Goal: Transaction & Acquisition: Purchase product/service

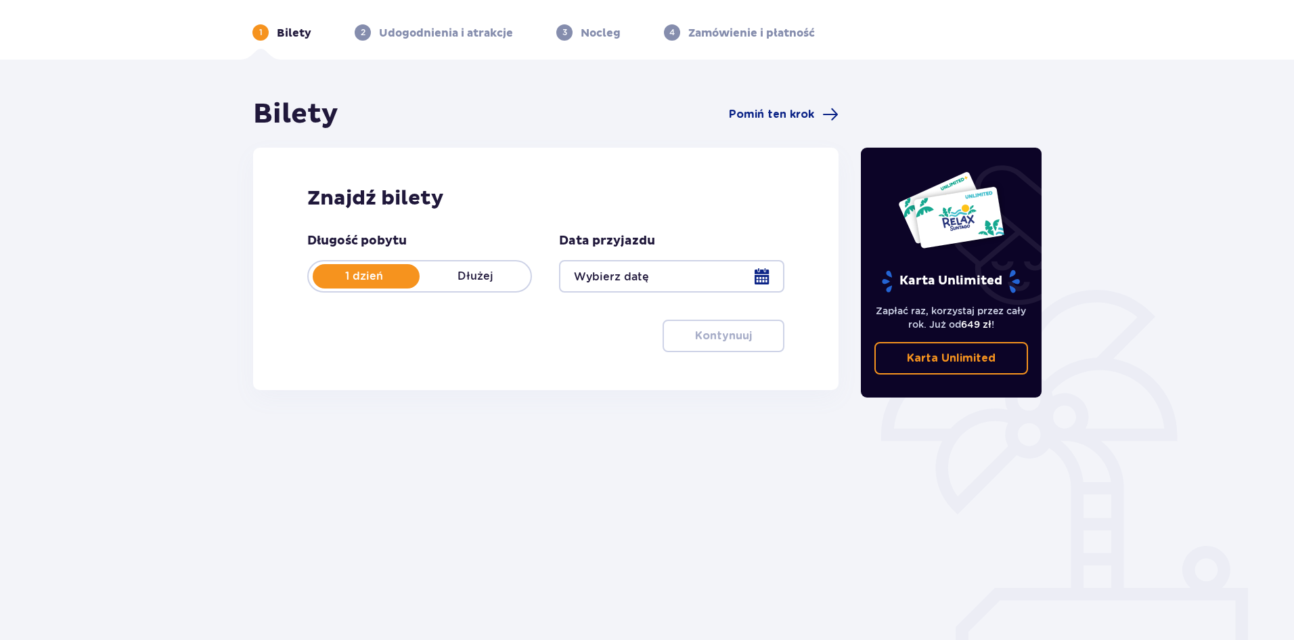
scroll to position [50, 0]
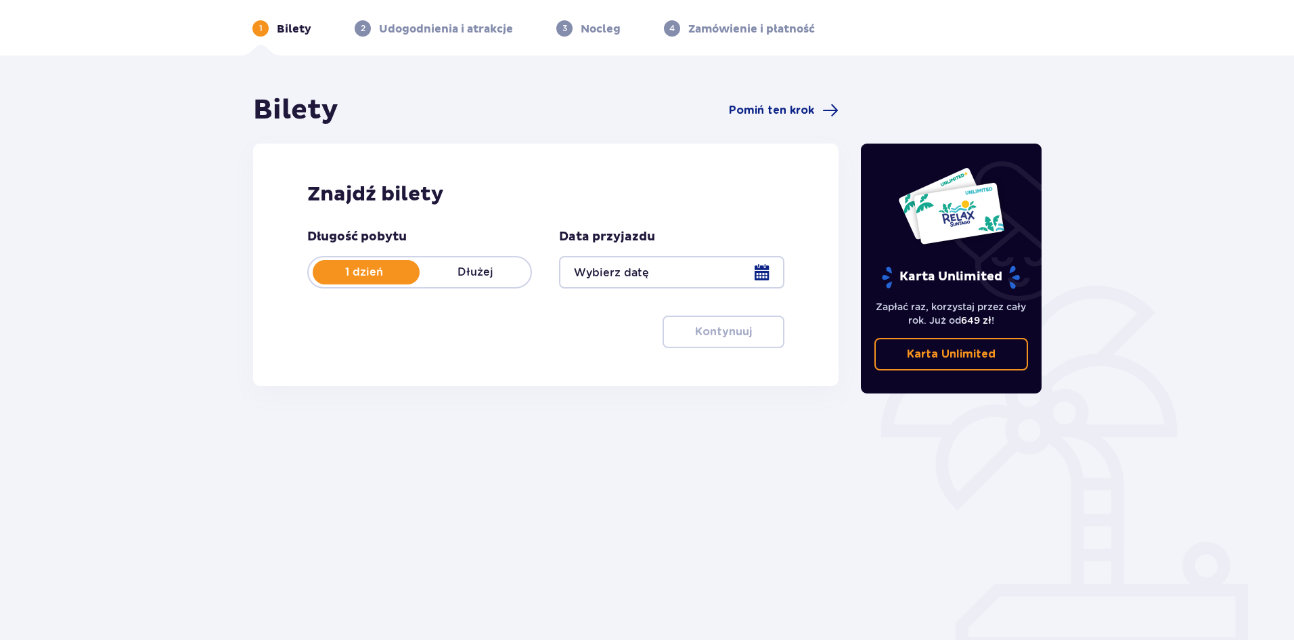
click at [709, 279] on div at bounding box center [671, 272] width 225 height 32
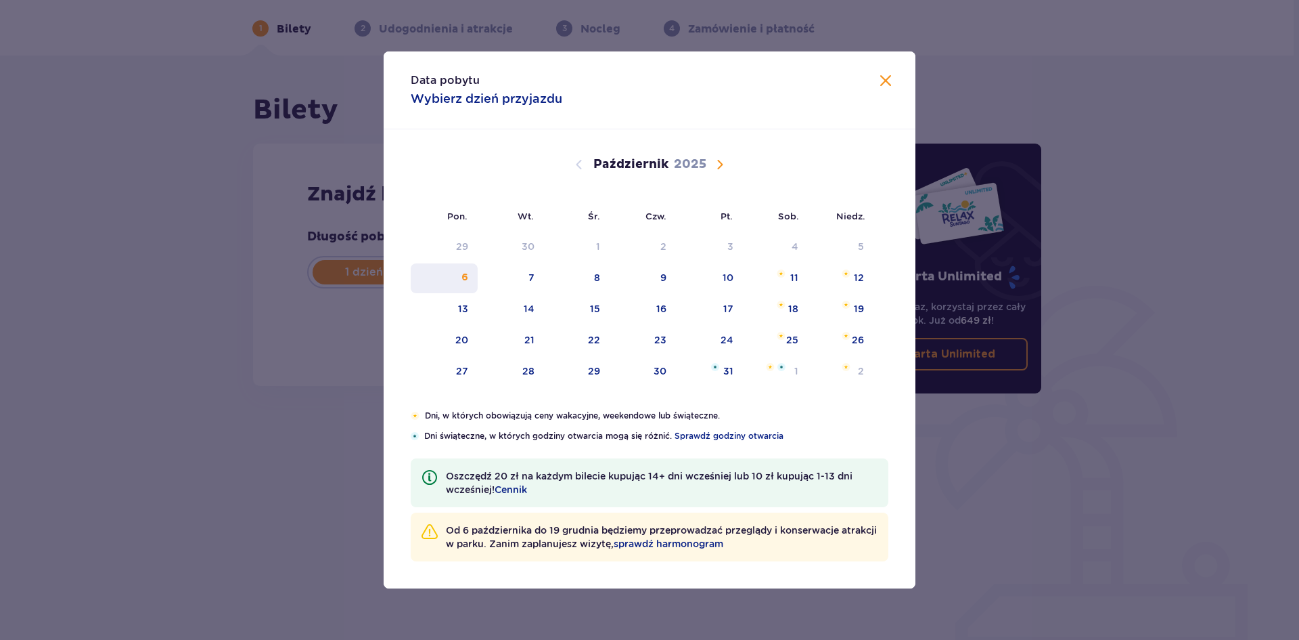
click at [464, 280] on div "6" at bounding box center [465, 278] width 7 height 14
type input "[DATE]"
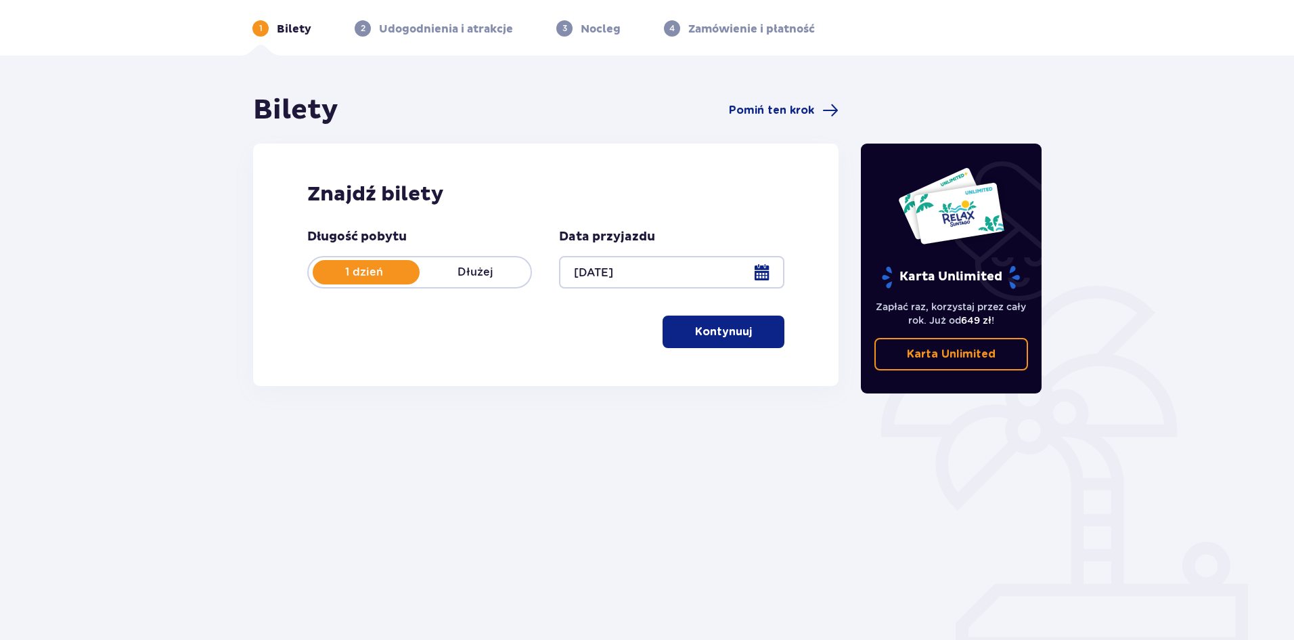
click at [747, 334] on span "button" at bounding box center [754, 331] width 16 height 16
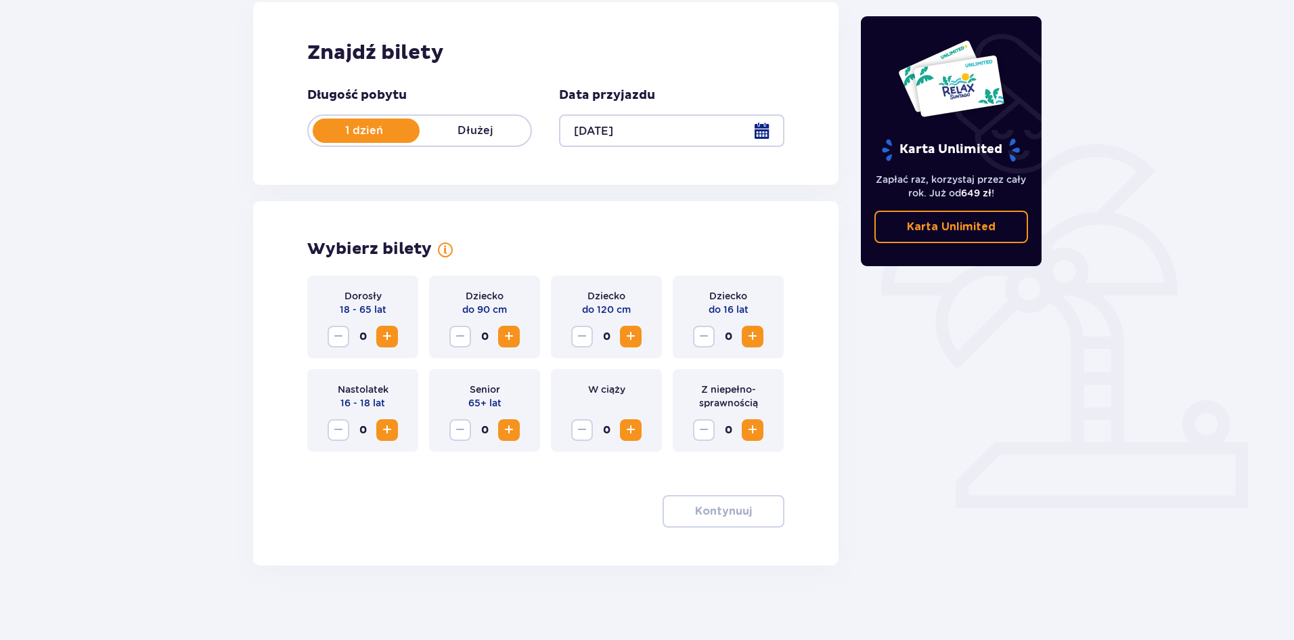
scroll to position [198, 0]
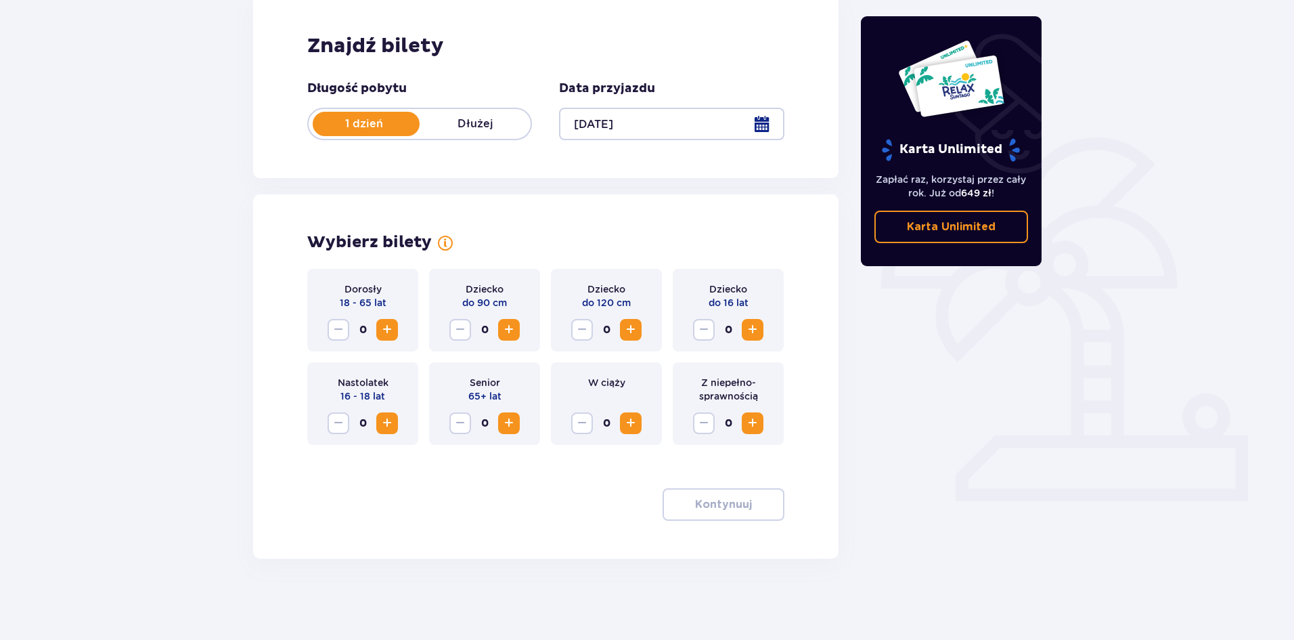
click at [384, 328] on span "Zwiększ" at bounding box center [387, 329] width 16 height 16
click at [384, 420] on span "Zwiększ" at bounding box center [387, 423] width 16 height 16
click at [386, 422] on span "Zwiększ" at bounding box center [387, 423] width 16 height 16
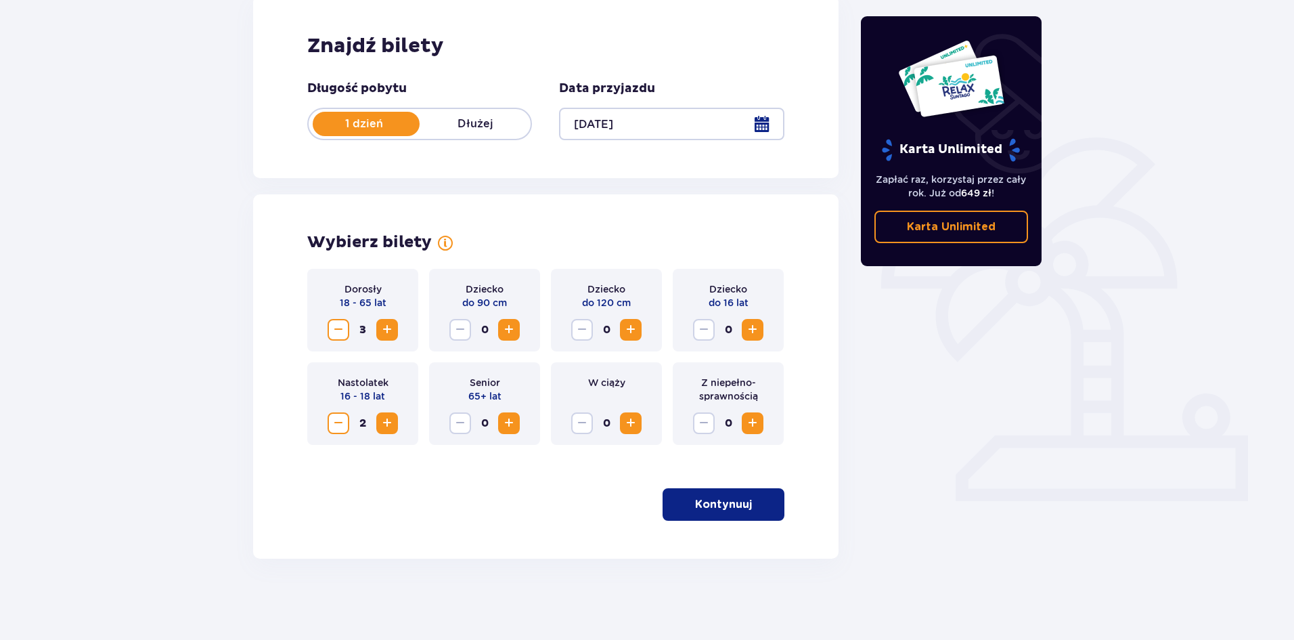
click at [343, 332] on span "Zmniejsz" at bounding box center [338, 329] width 16 height 16
click at [736, 422] on span "0" at bounding box center [728, 423] width 22 height 22
click at [746, 420] on span "Zwiększ" at bounding box center [752, 423] width 16 height 16
drag, startPoint x: 760, startPoint y: 400, endPoint x: 700, endPoint y: 384, distance: 61.7
click at [700, 384] on p "Z niepełno­sprawnością" at bounding box center [728, 389] width 89 height 27
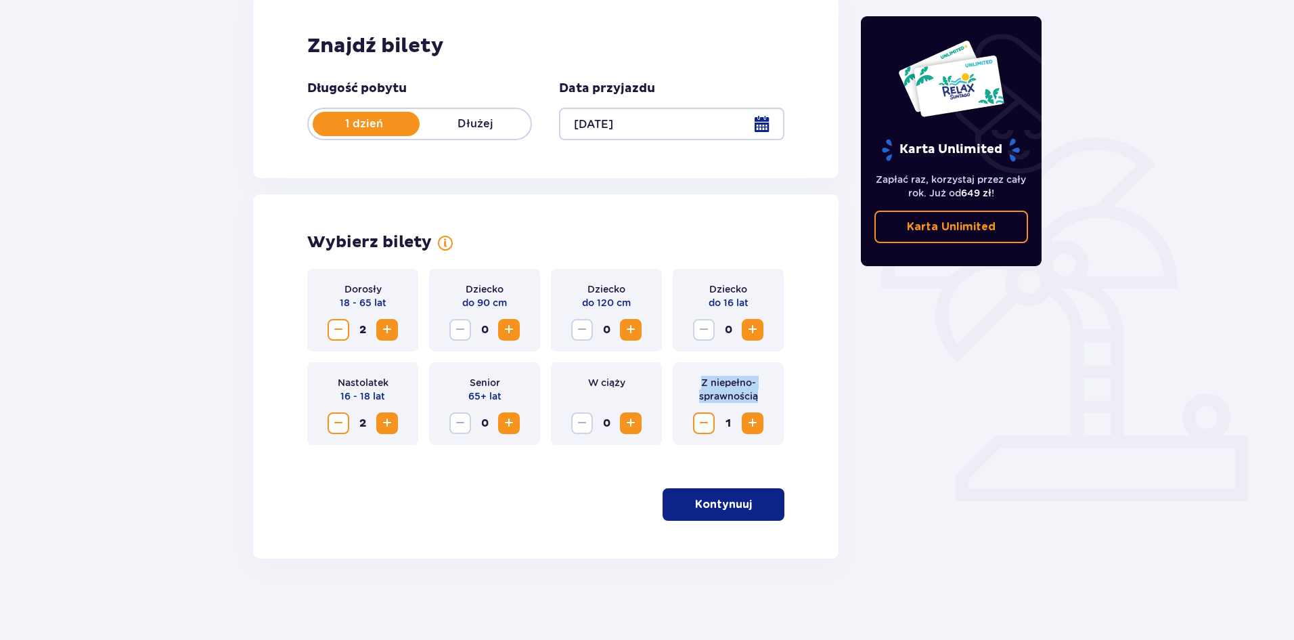
click at [711, 386] on p "Z niepełno­sprawnością" at bounding box center [728, 389] width 89 height 27
click at [723, 506] on p "Kontynuuj" at bounding box center [723, 504] width 57 height 15
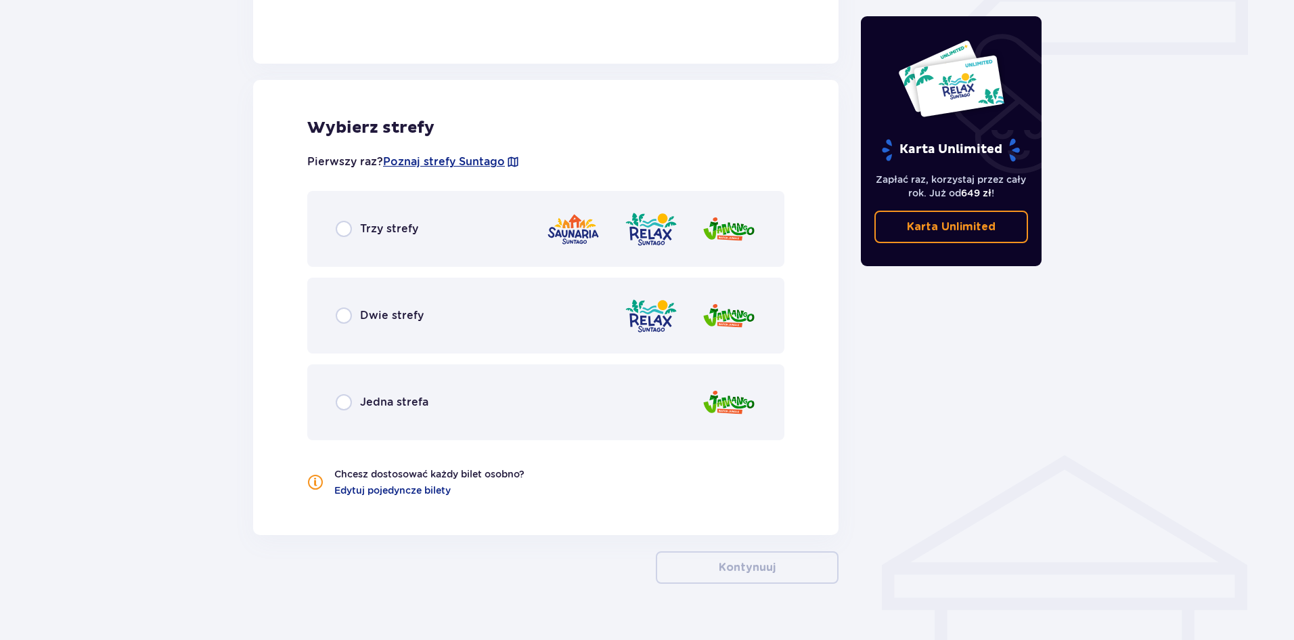
scroll to position [669, 0]
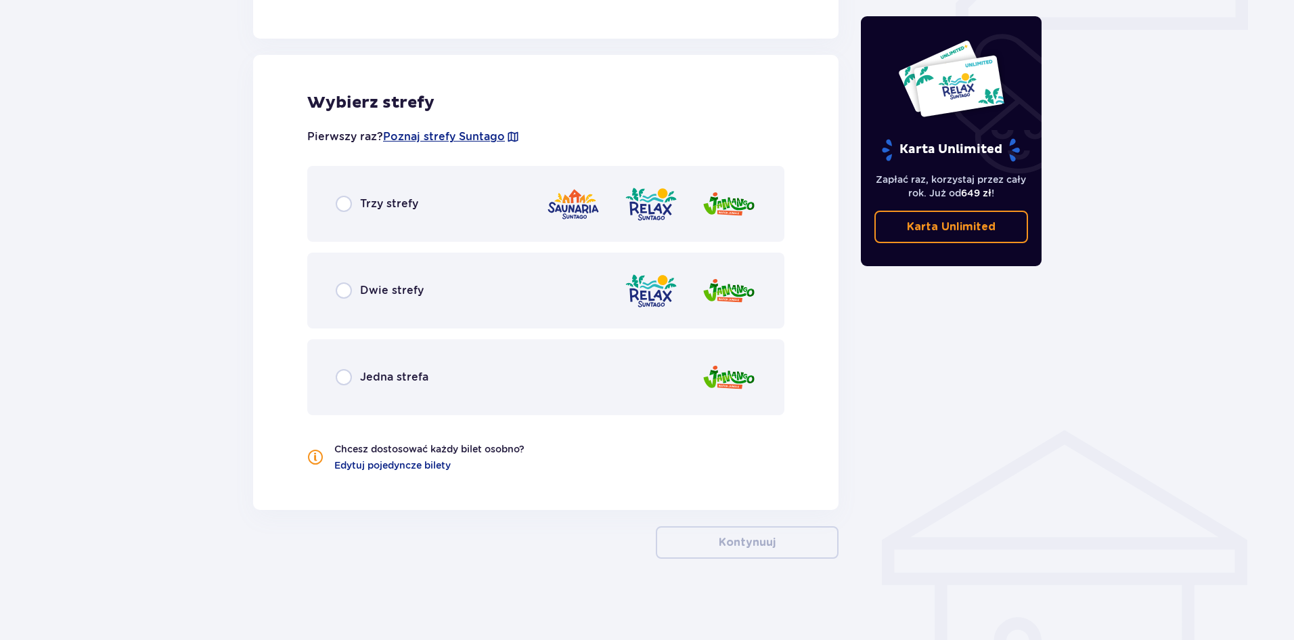
click at [347, 374] on input "radio" at bounding box center [344, 377] width 16 height 16
radio input "true"
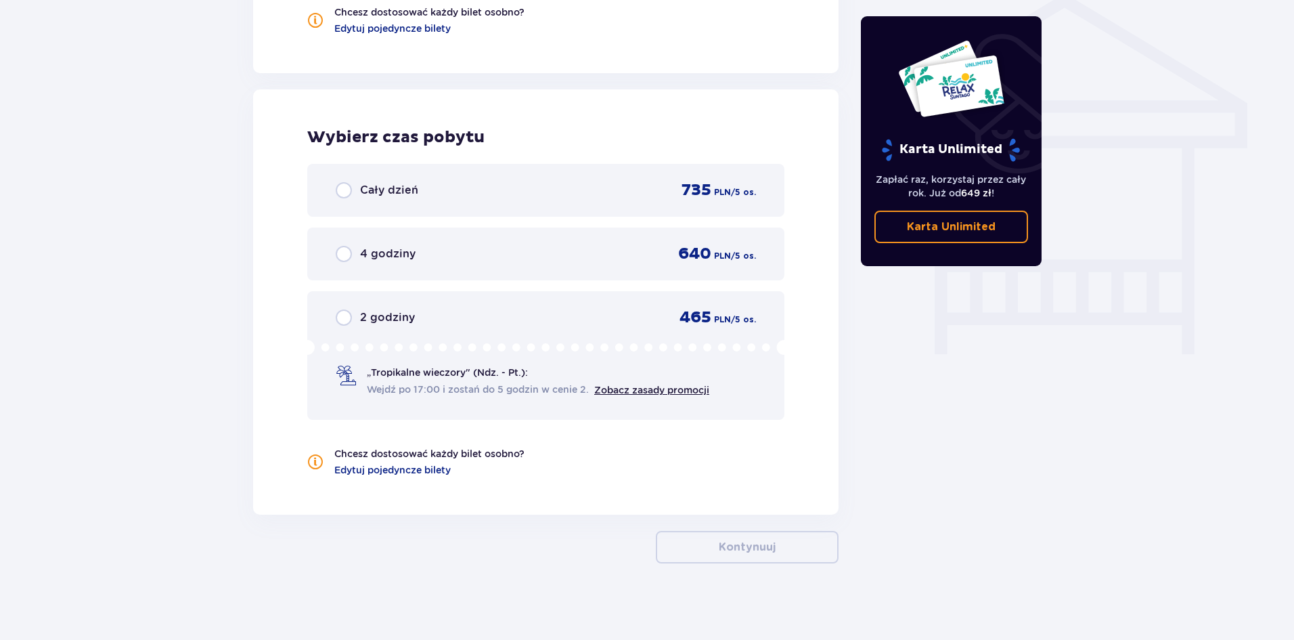
scroll to position [1111, 0]
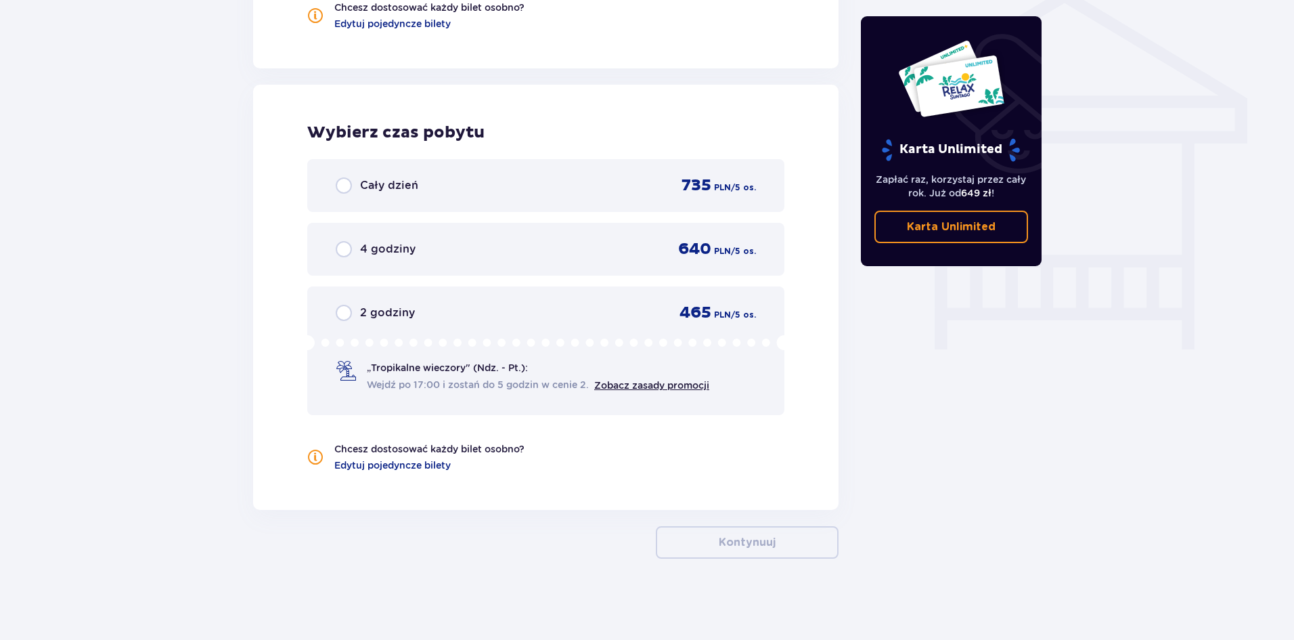
click at [344, 181] on input "radio" at bounding box center [344, 185] width 16 height 16
radio input "true"
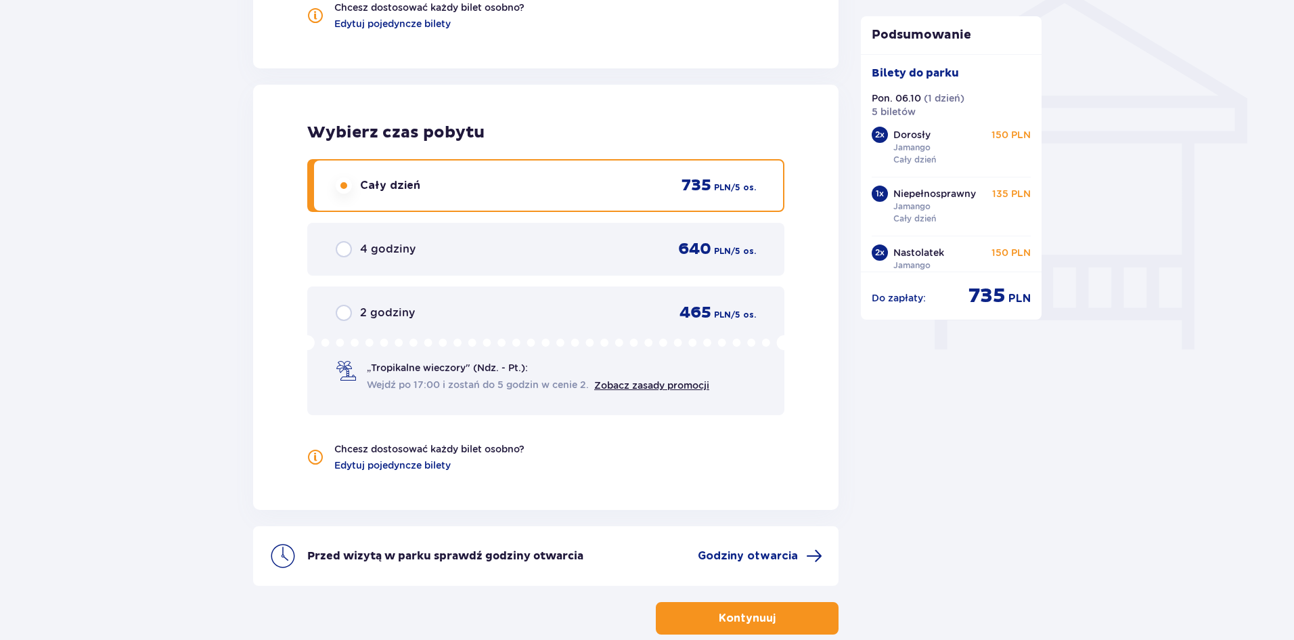
click at [341, 246] on input "radio" at bounding box center [344, 249] width 16 height 16
radio input "true"
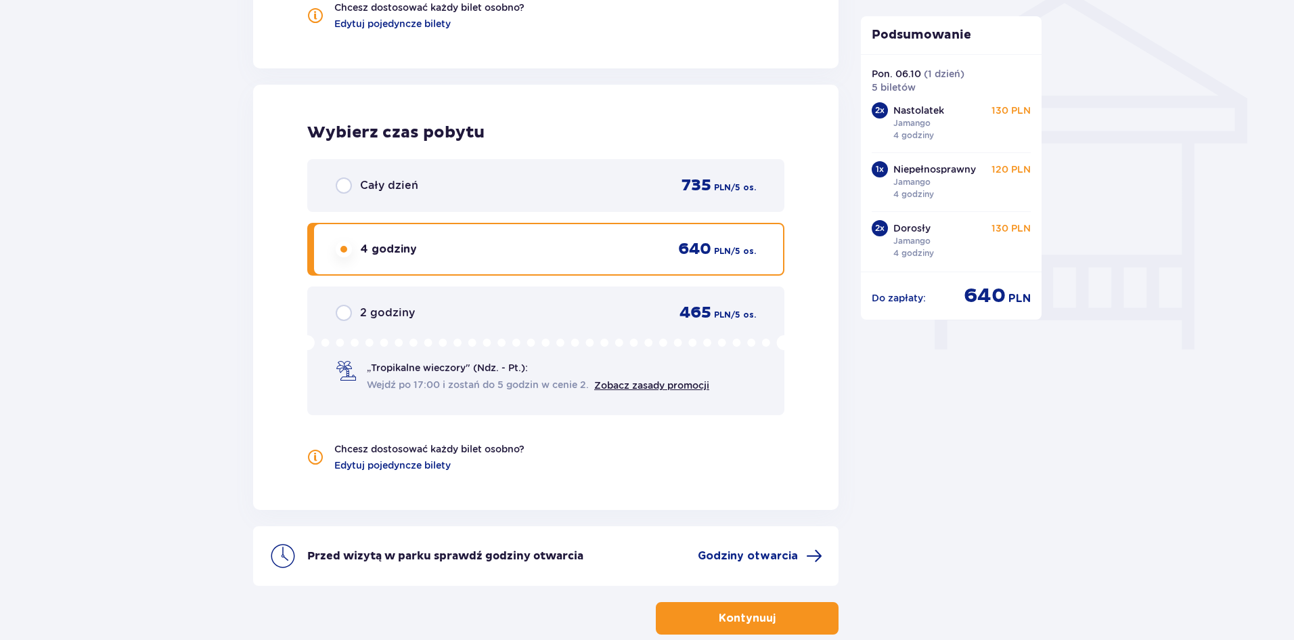
scroll to position [26, 0]
click at [358, 192] on div "Cały dzień" at bounding box center [377, 185] width 83 height 16
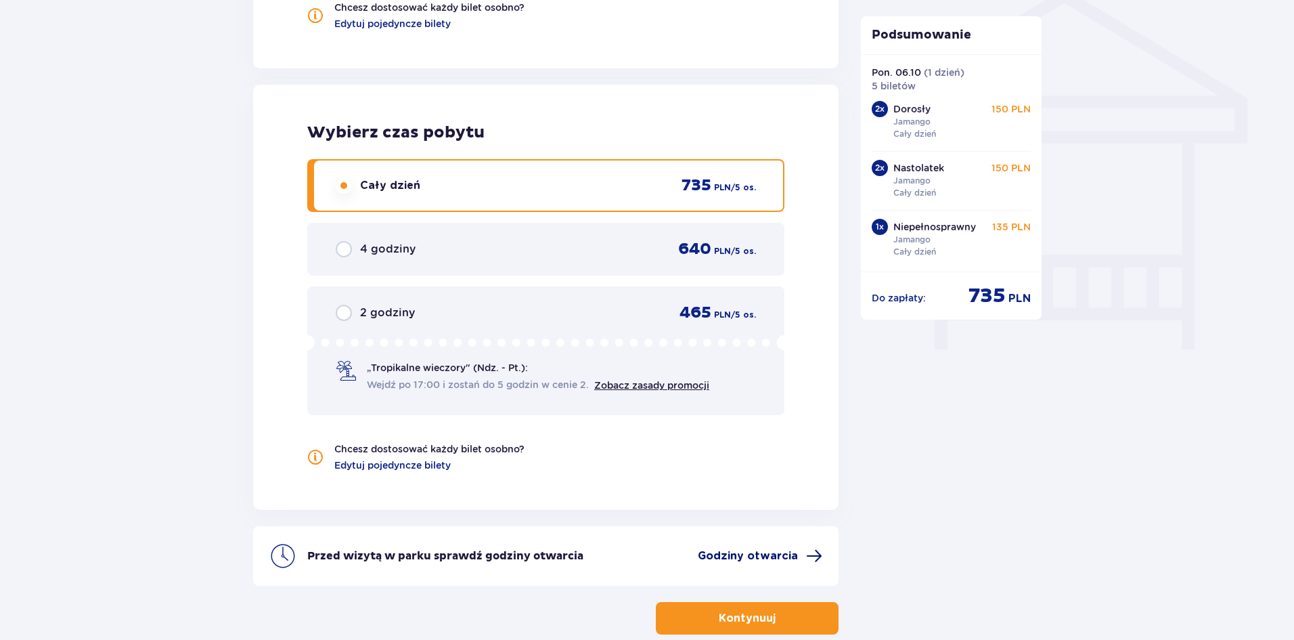
click at [741, 552] on span "Godziny otwarcia" at bounding box center [748, 555] width 100 height 15
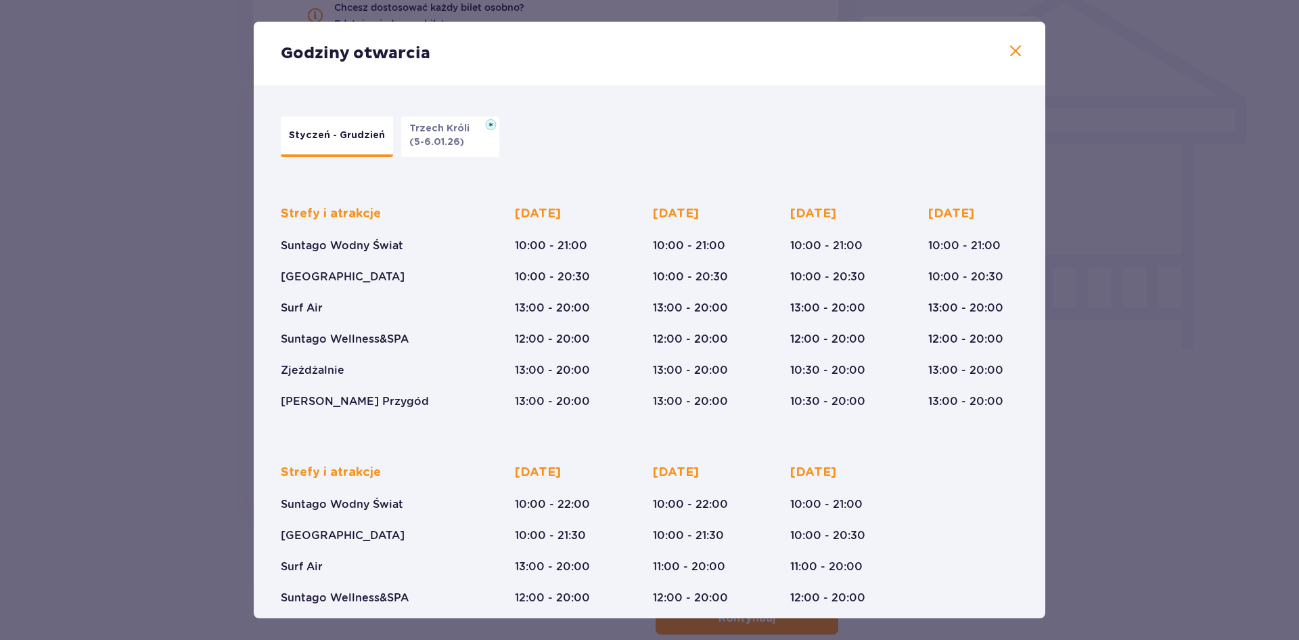
click at [165, 84] on div "Godziny otwarcia Styczeń - Grudzień Trzech Króli (5-6.01.26) Strefy i atrakcje …" at bounding box center [649, 320] width 1299 height 640
